Goal: Check status: Check status

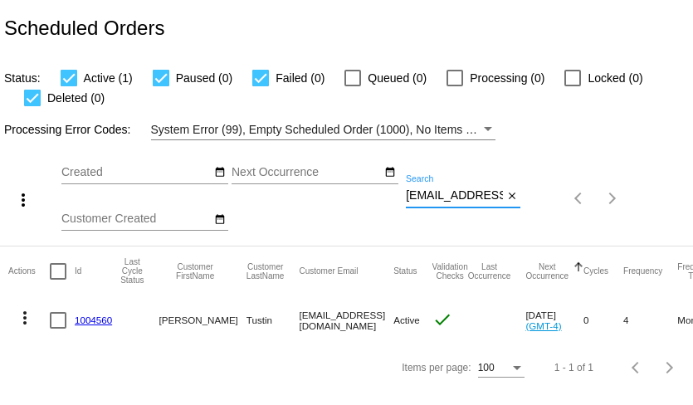
click at [444, 189] on input "Lynee454@gmail.com" at bounding box center [454, 195] width 97 height 13
paste input "susan.fishburn@att.net"
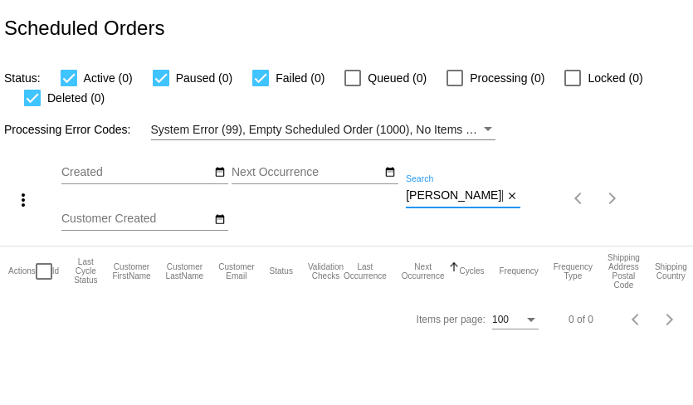
click at [451, 198] on input "susan.fishburn@att.net" at bounding box center [454, 195] width 97 height 13
paste input "e"
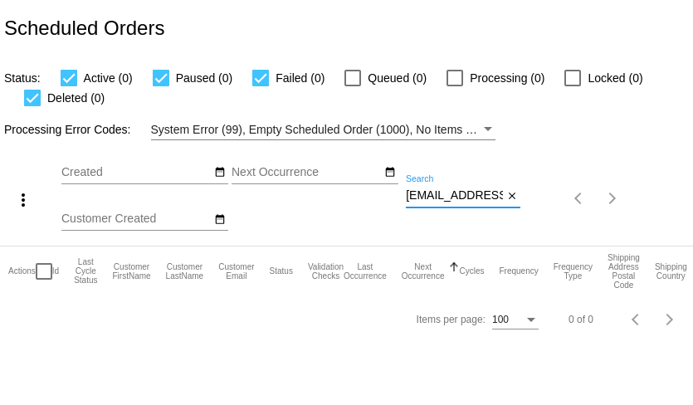
scroll to position [0, 9]
type input "[EMAIL_ADDRESS][PERSON_NAME][DOMAIN_NAME]"
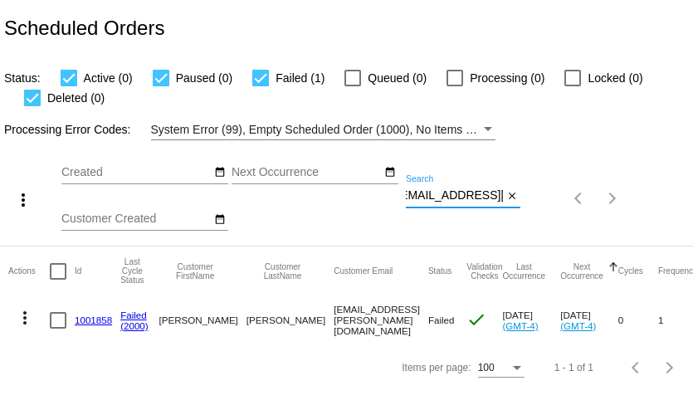
scroll to position [0, 0]
click at [103, 321] on link "1001858" at bounding box center [93, 320] width 37 height 11
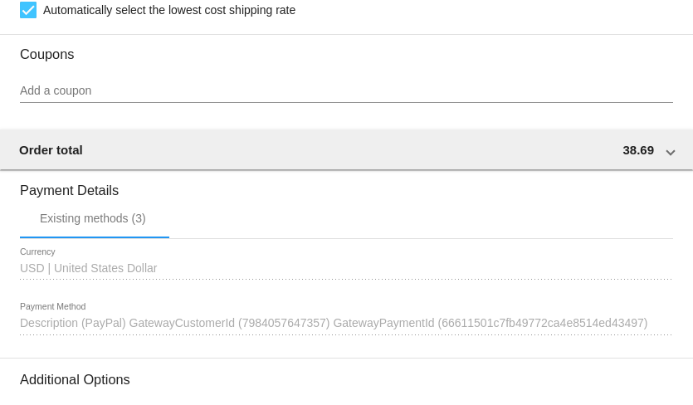
scroll to position [1495, 0]
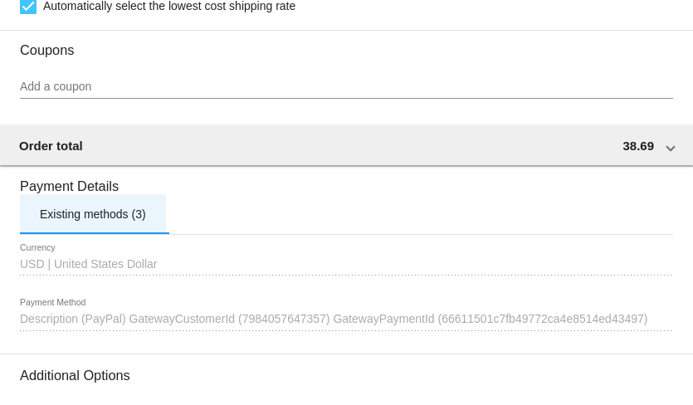
click at [108, 215] on div "Existing methods (3)" at bounding box center [93, 214] width 106 height 13
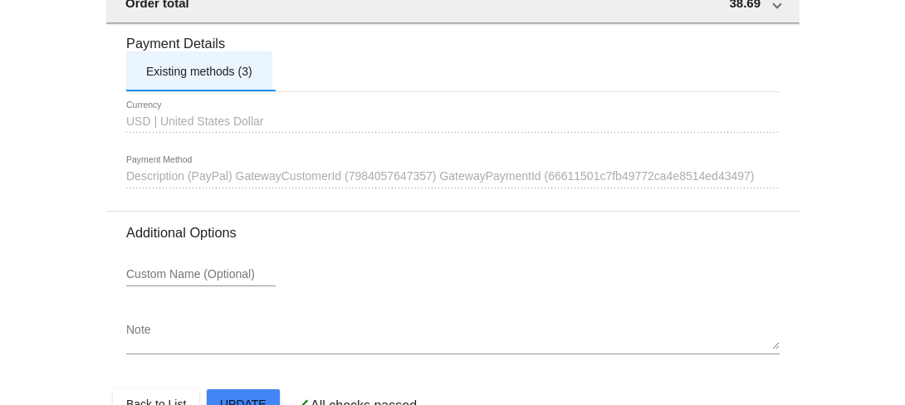
scroll to position [1641, 0]
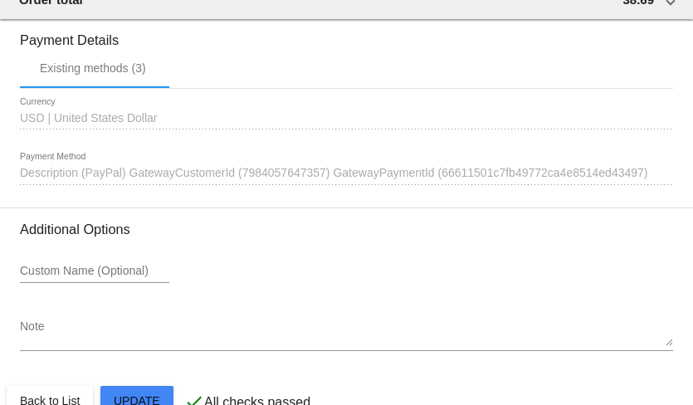
click at [265, 174] on span "Description (PayPal) GatewayCustomerId (7984057647357) GatewayPaymentId (666115…" at bounding box center [334, 172] width 629 height 13
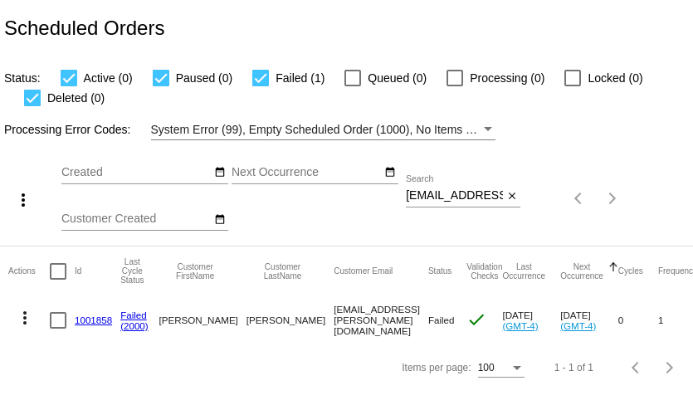
click at [92, 319] on link "1001858" at bounding box center [93, 320] width 37 height 11
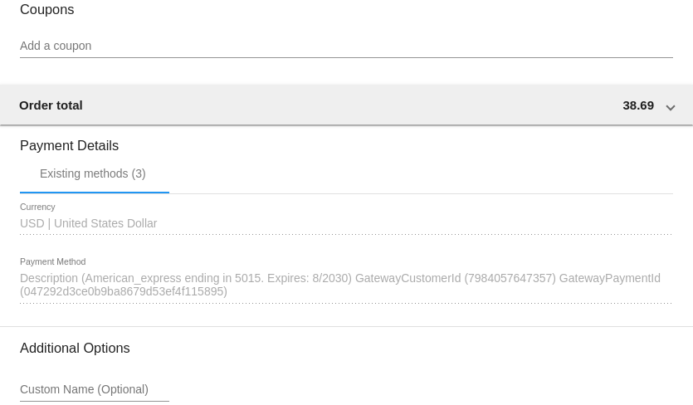
scroll to position [1693, 0]
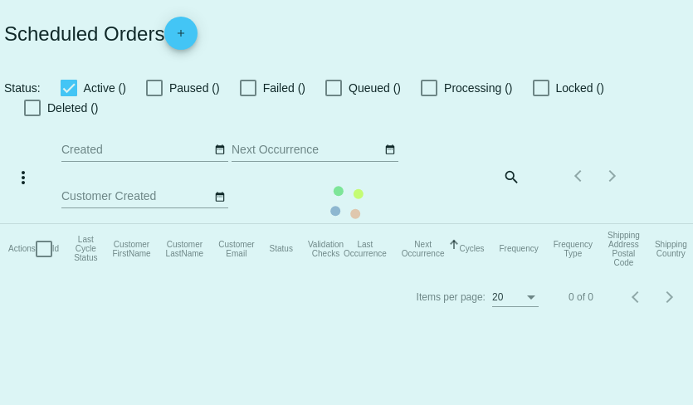
checkbox input "true"
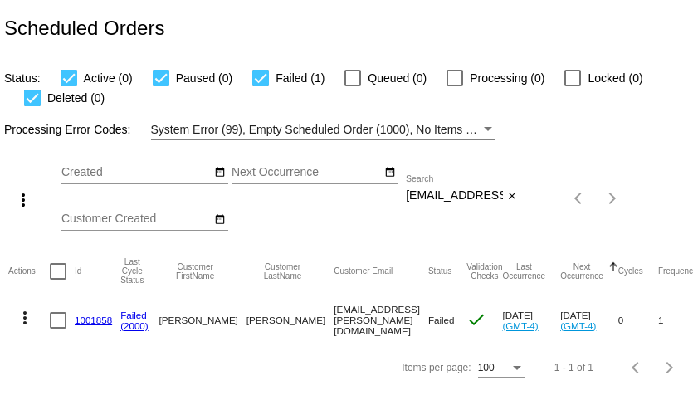
click at [27, 316] on mat-icon "more_vert" at bounding box center [25, 318] width 20 height 20
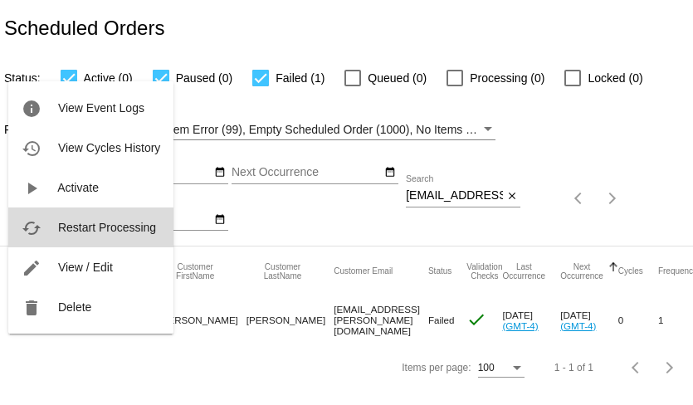
click at [87, 229] on span "Restart Processing" at bounding box center [107, 227] width 98 height 13
